Goal: Find specific page/section: Find specific page/section

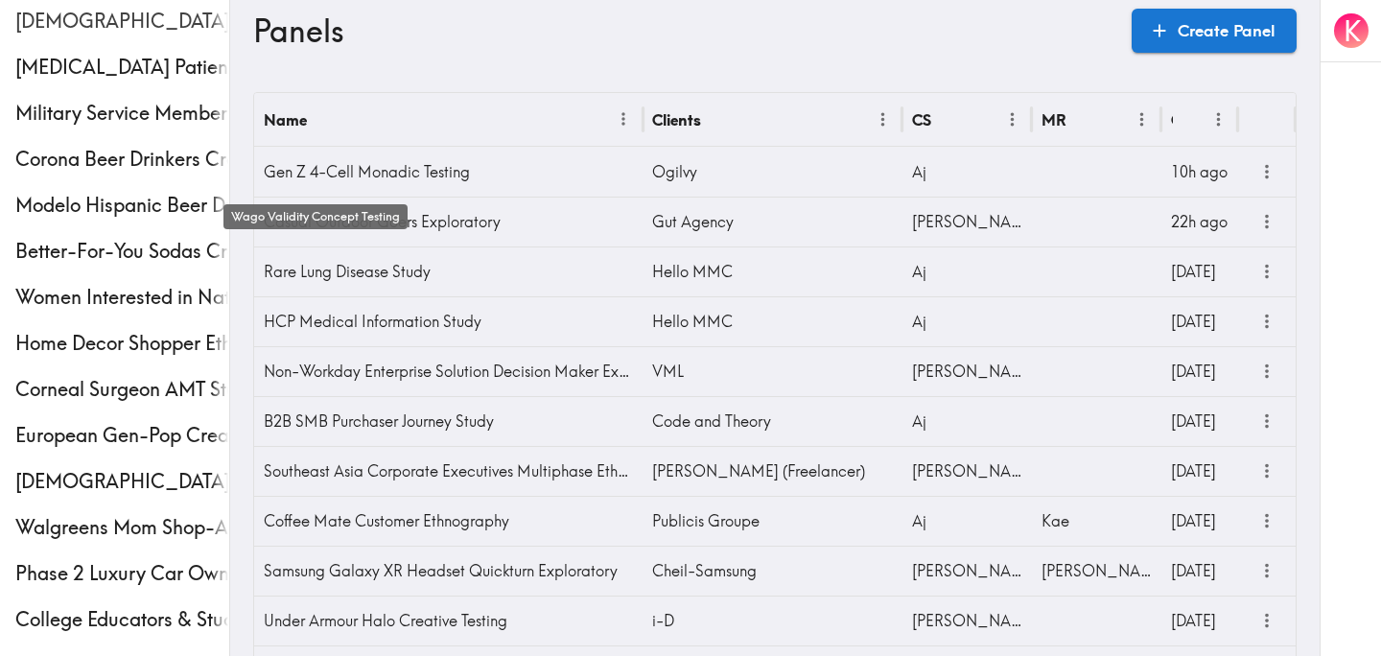
scroll to position [713, 0]
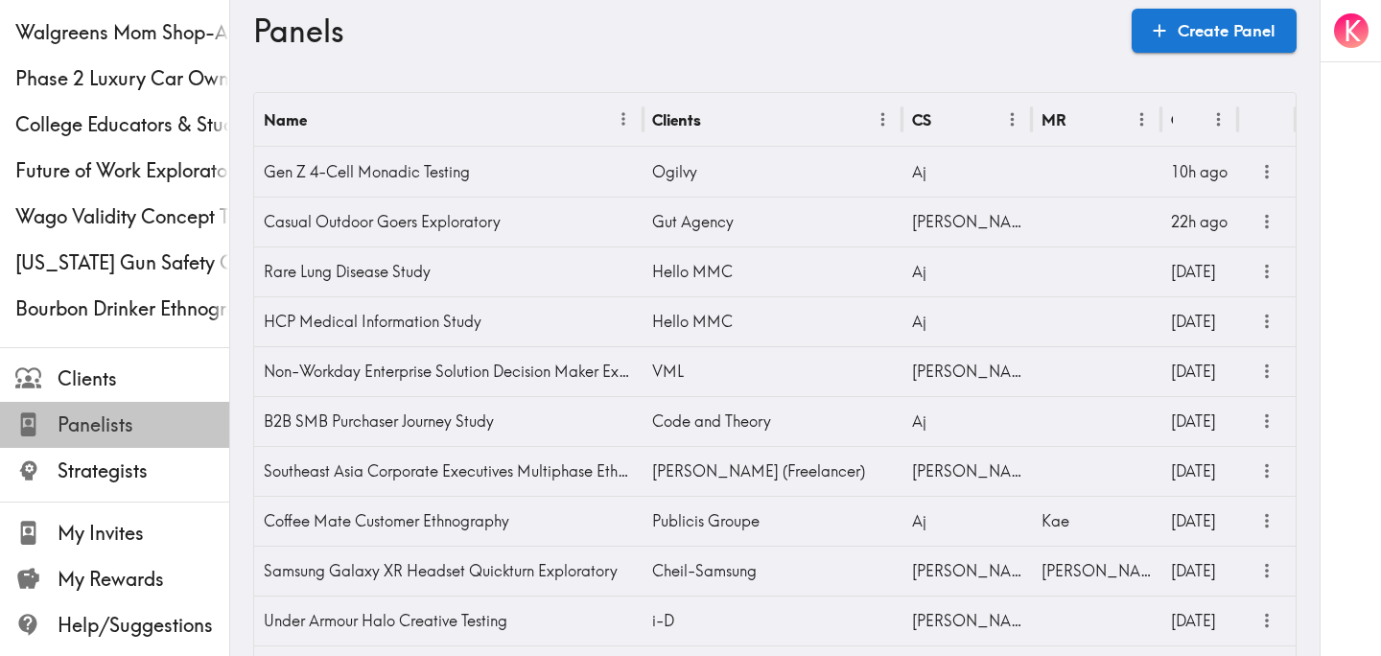
click at [88, 410] on span "Panelists" at bounding box center [144, 425] width 172 height 35
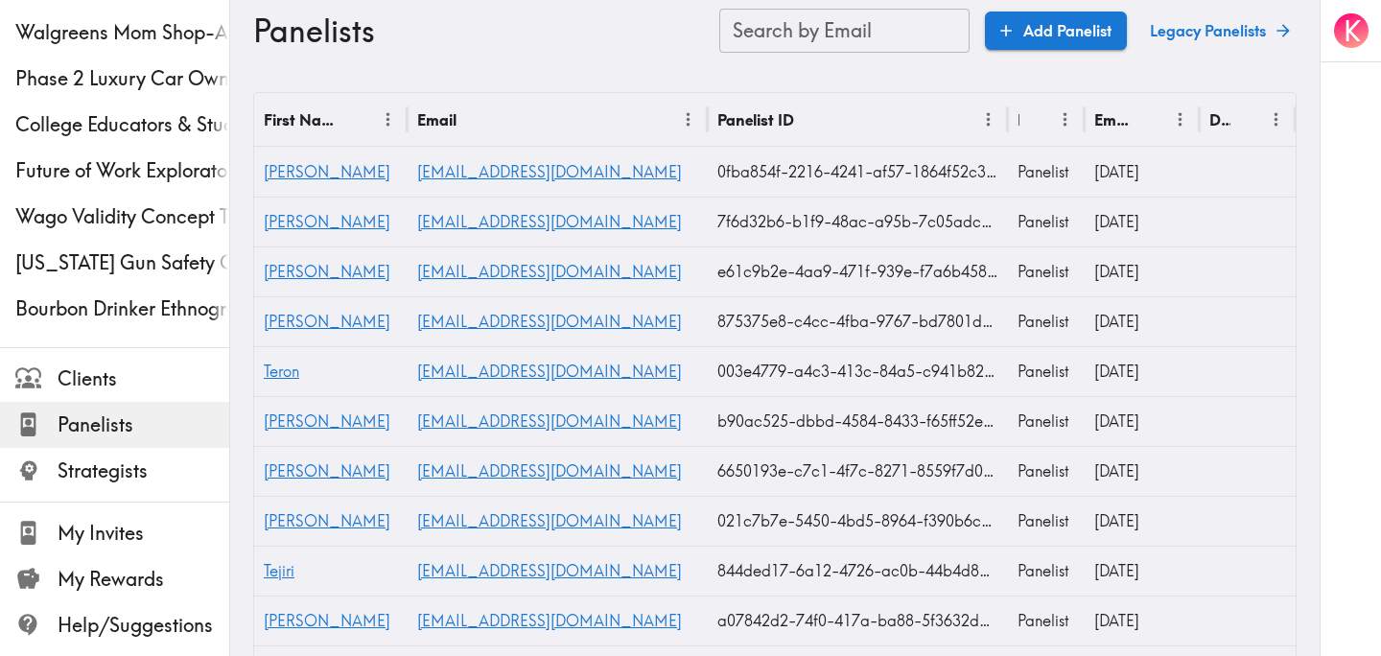
click at [831, 26] on div "Search by Email Search by Email" at bounding box center [844, 31] width 250 height 44
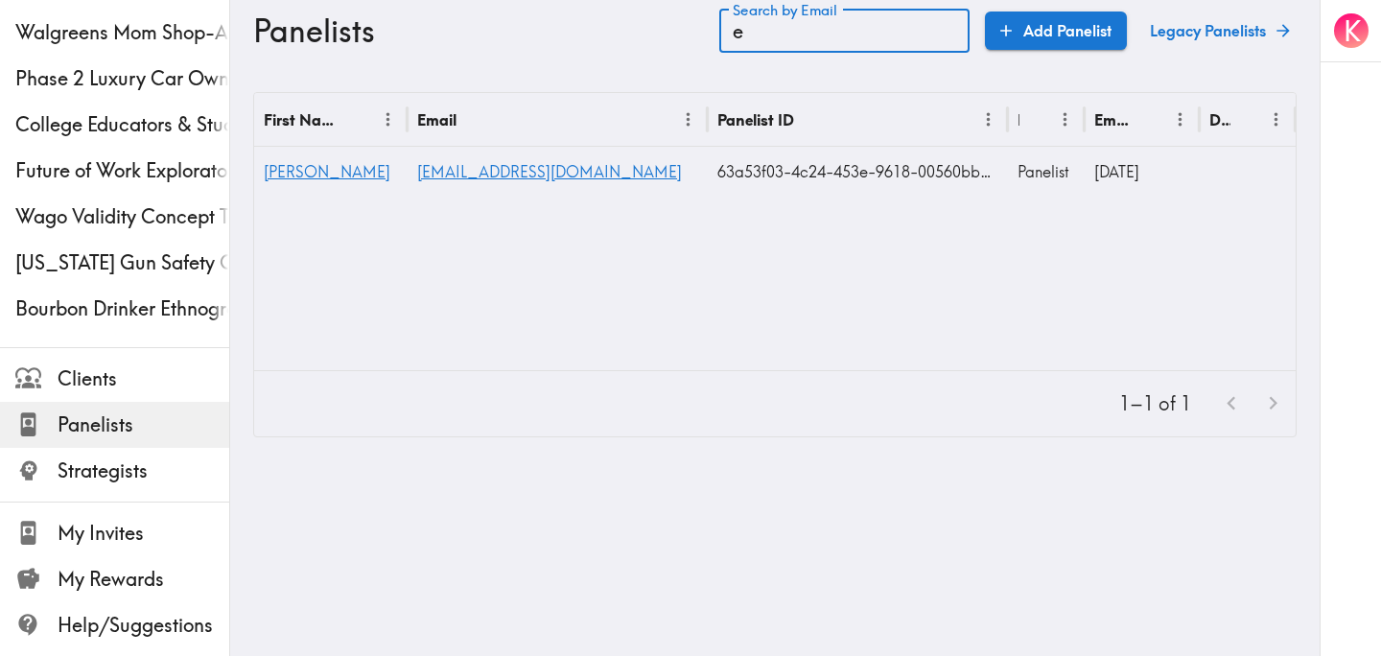
type input "e"
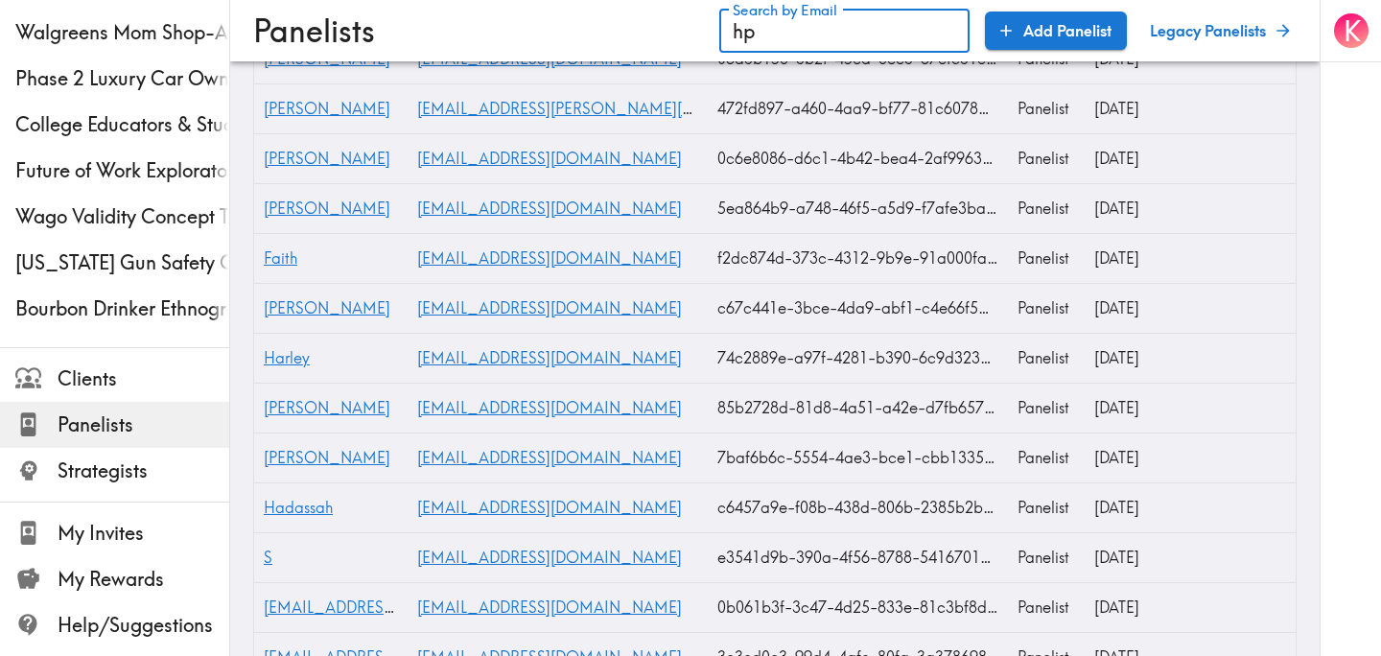
scroll to position [316, 0]
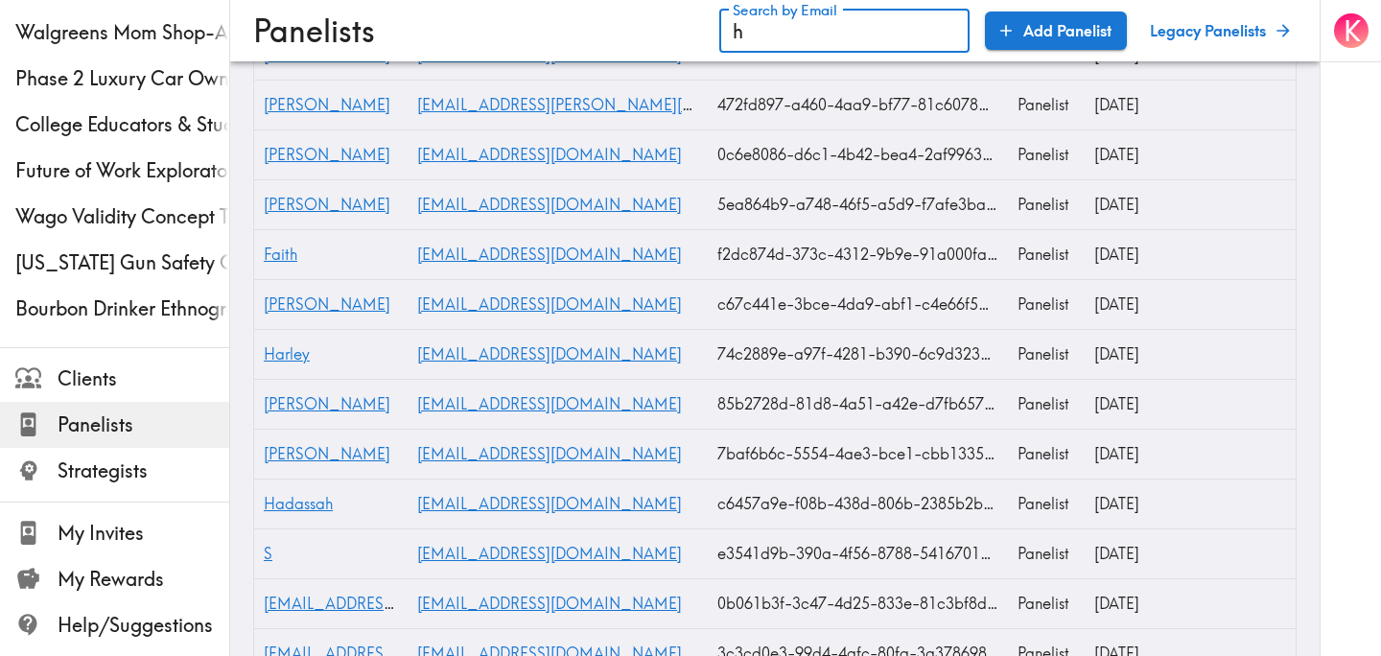
type input "h"
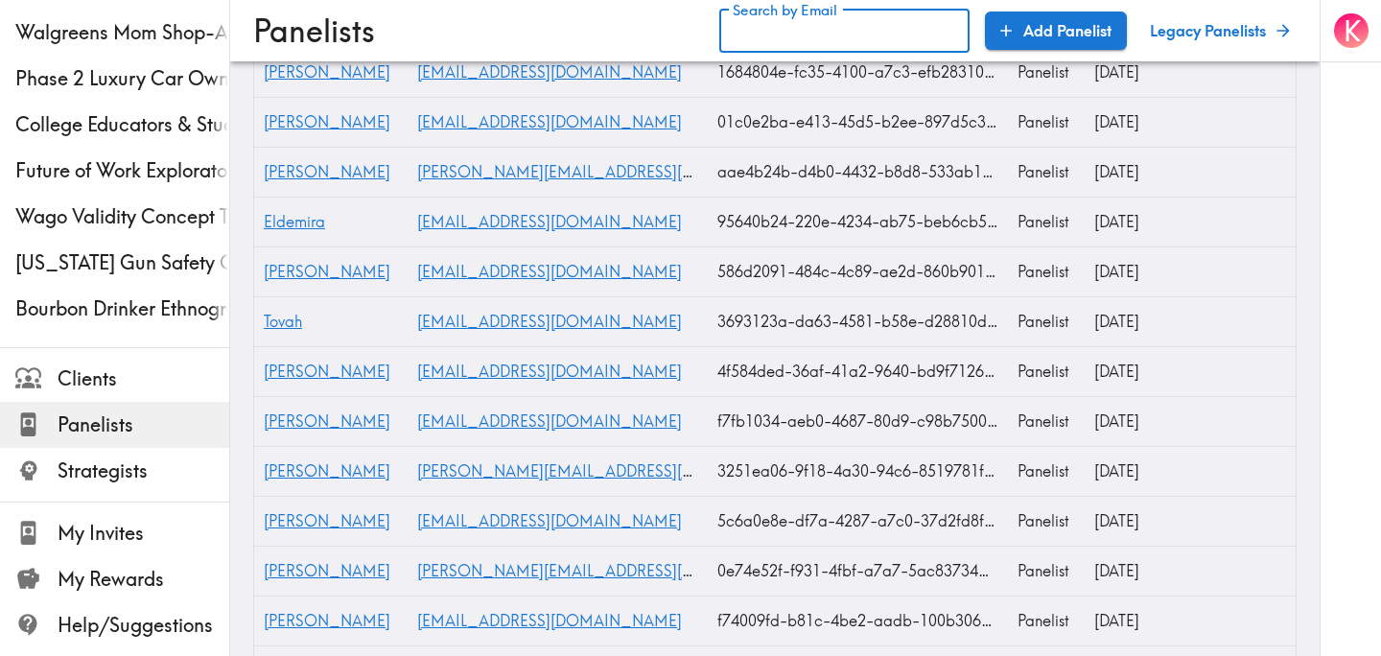
scroll to position [10987, 0]
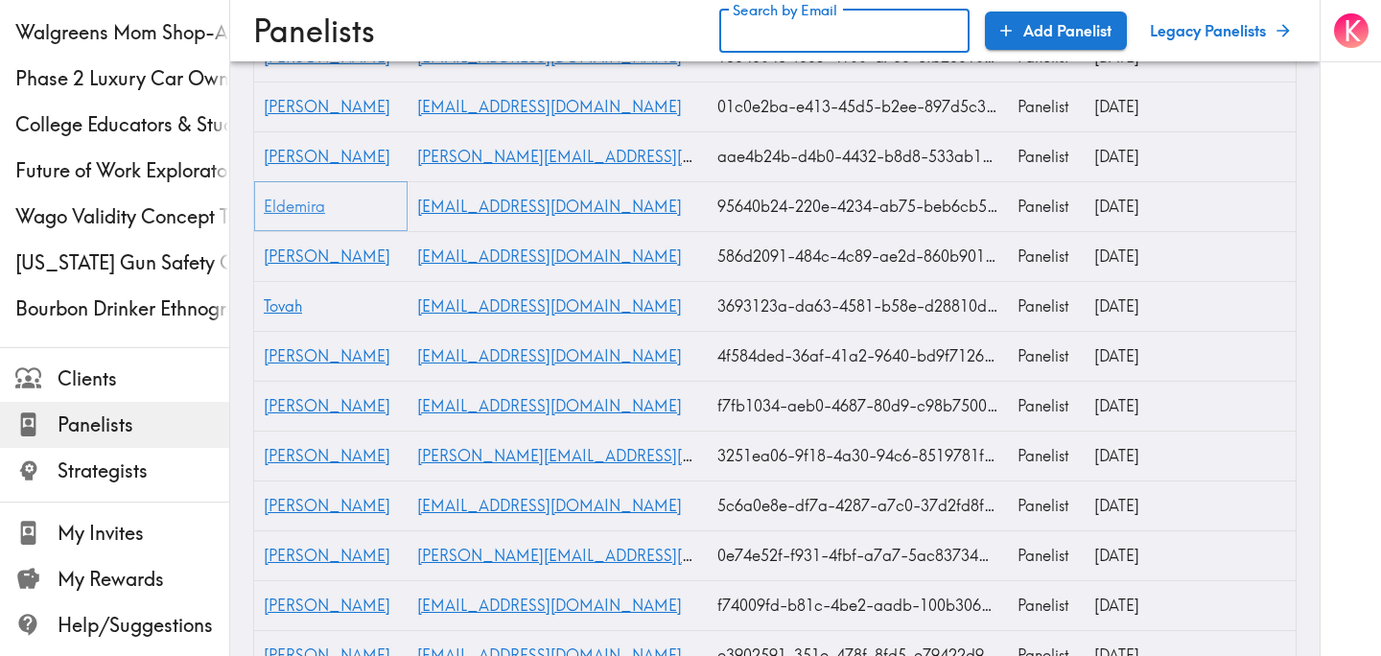
click at [313, 209] on span "Eldemira" at bounding box center [294, 206] width 61 height 19
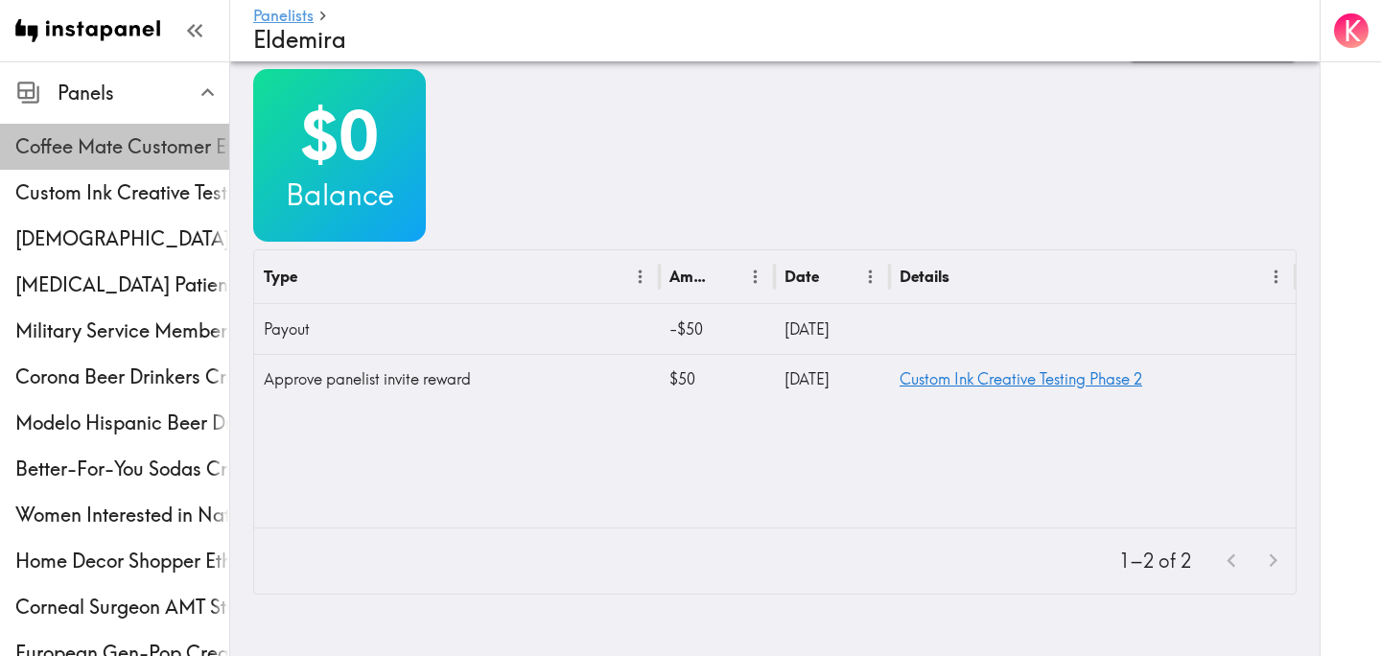
click at [124, 132] on span "Coffee Mate Customer Ethnography" at bounding box center [122, 146] width 214 height 35
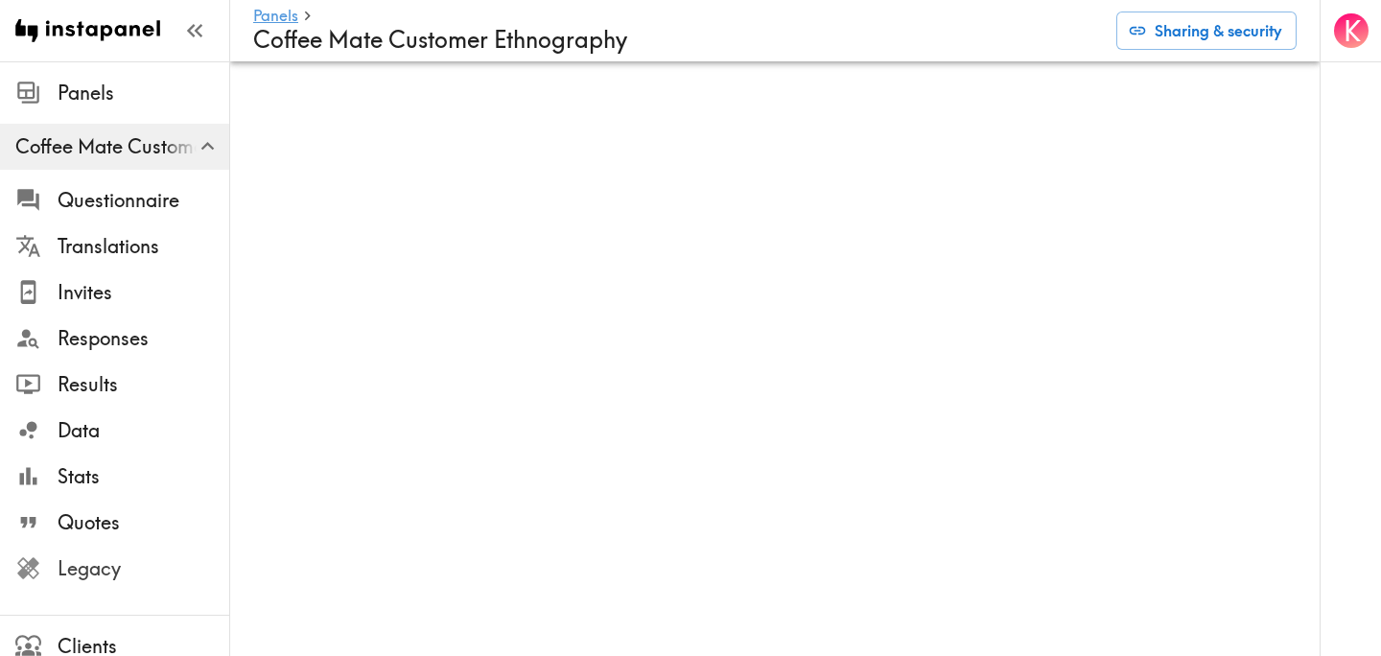
click at [98, 564] on span "Legacy" at bounding box center [144, 568] width 172 height 27
